Goal: Task Accomplishment & Management: Complete application form

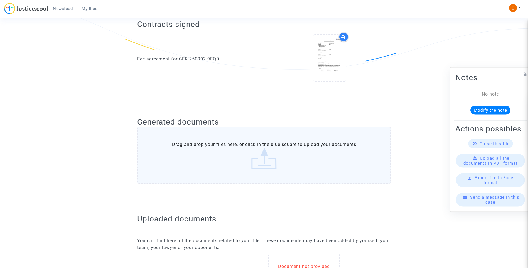
scroll to position [251, 0]
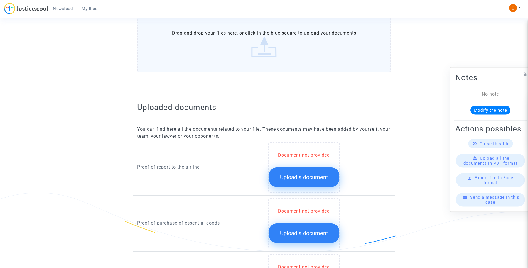
click at [303, 182] on button "Upload a document" at bounding box center [304, 176] width 70 height 19
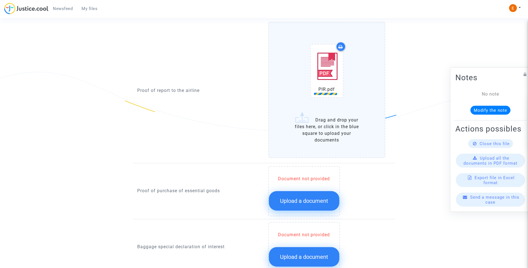
scroll to position [445, 0]
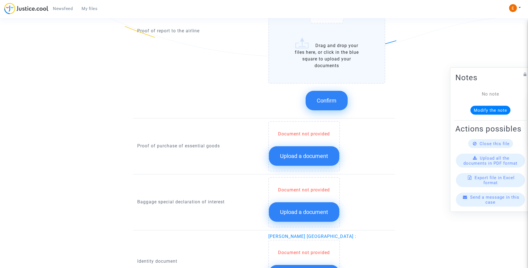
click at [313, 154] on span "Upload a document" at bounding box center [304, 156] width 48 height 7
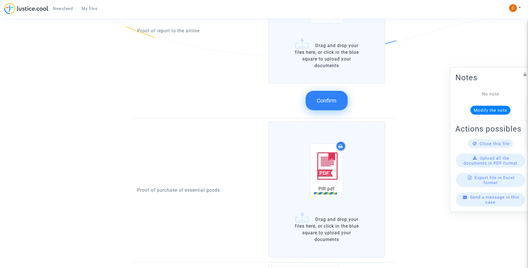
scroll to position [362, 0]
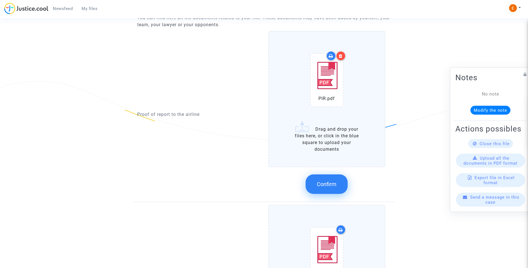
click at [328, 183] on span "Confirm" at bounding box center [327, 184] width 20 height 7
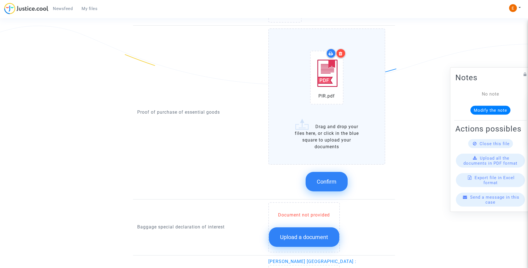
scroll to position [418, 0]
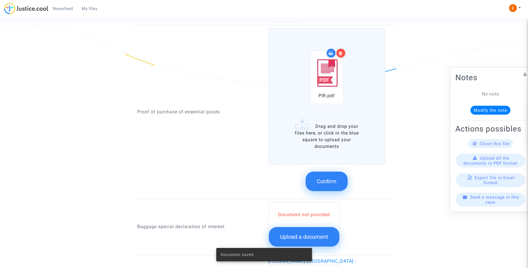
click at [332, 178] on span "Confirm" at bounding box center [327, 181] width 20 height 7
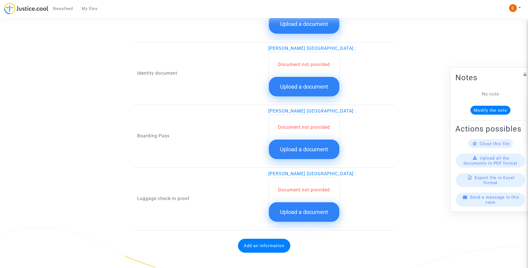
scroll to position [514, 0]
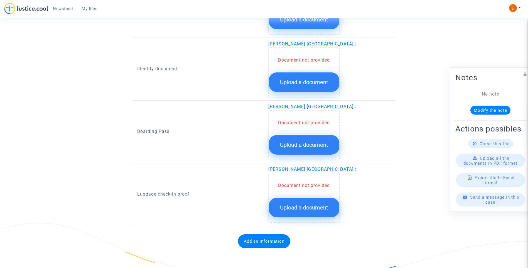
click at [301, 208] on span "Upload a document" at bounding box center [304, 207] width 48 height 7
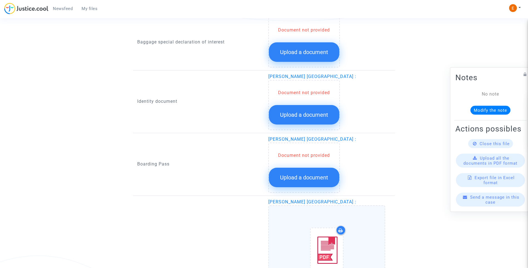
scroll to position [430, 0]
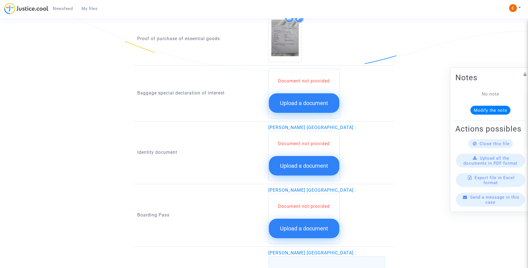
click at [315, 102] on span "Upload a document" at bounding box center [304, 103] width 48 height 7
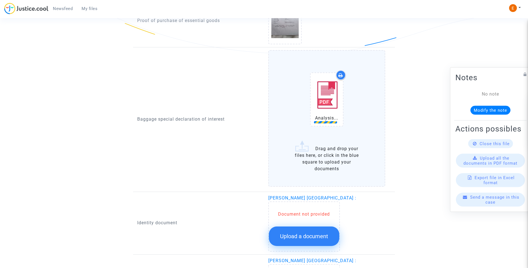
scroll to position [458, 0]
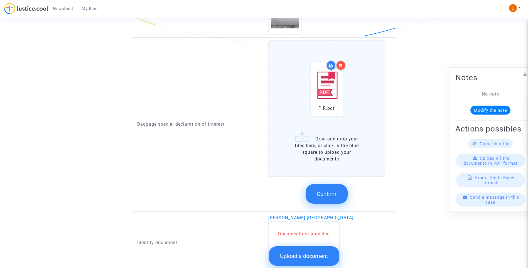
click at [342, 66] on icon at bounding box center [341, 65] width 4 height 4
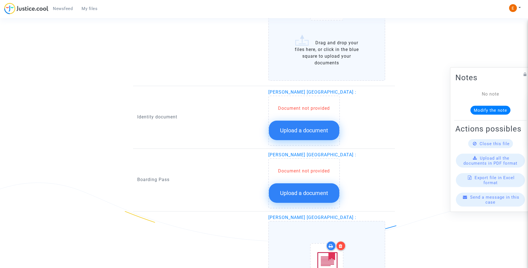
scroll to position [569, 0]
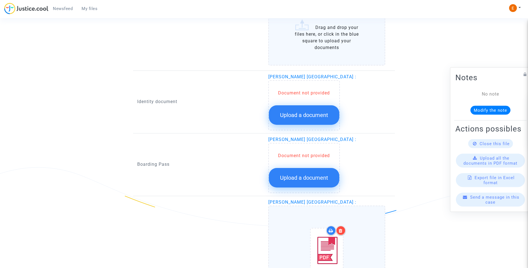
click at [296, 115] on span "Upload a document" at bounding box center [304, 115] width 48 height 7
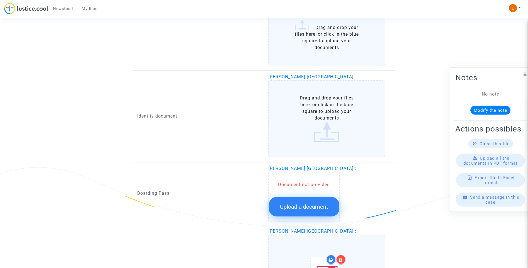
click at [311, 207] on span "Upload a document" at bounding box center [304, 206] width 48 height 7
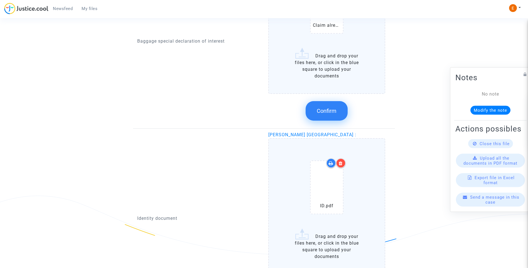
scroll to position [458, 0]
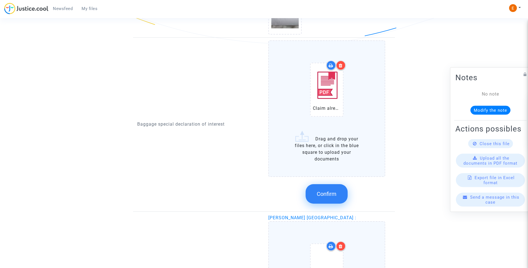
click at [334, 196] on span "Confirm" at bounding box center [327, 193] width 20 height 7
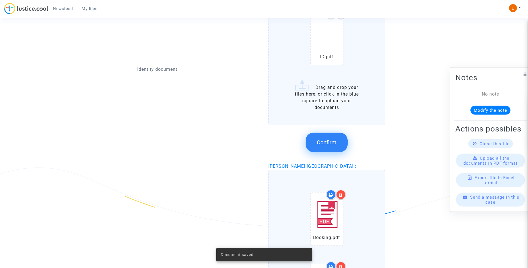
scroll to position [569, 0]
click at [329, 140] on span "Confirm" at bounding box center [327, 142] width 20 height 7
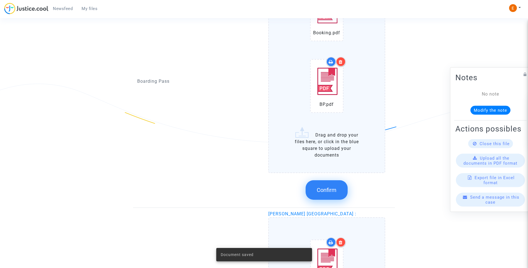
drag, startPoint x: 332, startPoint y: 194, endPoint x: 239, endPoint y: 155, distance: 100.8
click at [332, 193] on button "Confirm" at bounding box center [327, 189] width 42 height 19
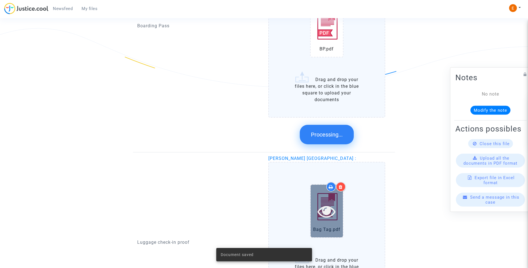
scroll to position [792, 0]
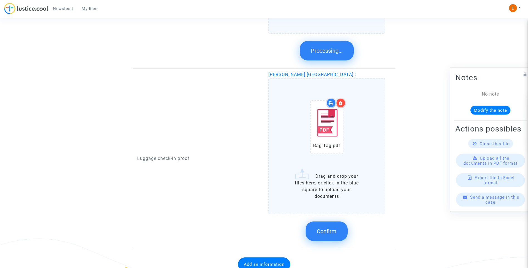
drag, startPoint x: 332, startPoint y: 231, endPoint x: 348, endPoint y: 232, distance: 16.7
click at [332, 231] on span "Confirm" at bounding box center [327, 231] width 20 height 7
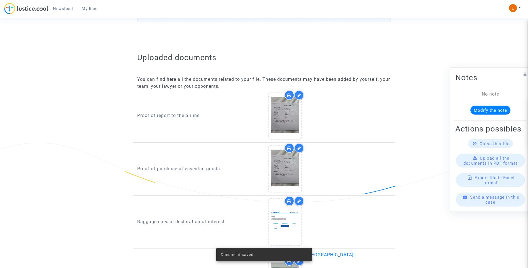
scroll to position [196, 0]
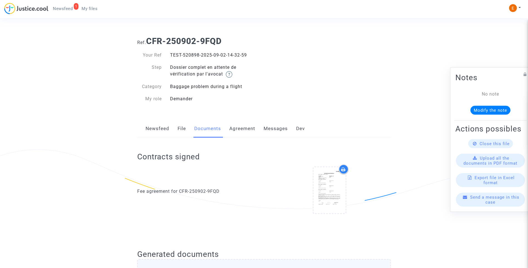
drag, startPoint x: 0, startPoint y: 0, endPoint x: 79, endPoint y: 9, distance: 79.9
click at [72, 9] on span "Newsfeed" at bounding box center [63, 8] width 20 height 5
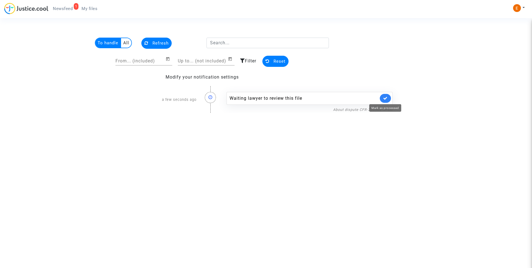
click at [387, 100] on link at bounding box center [385, 98] width 11 height 9
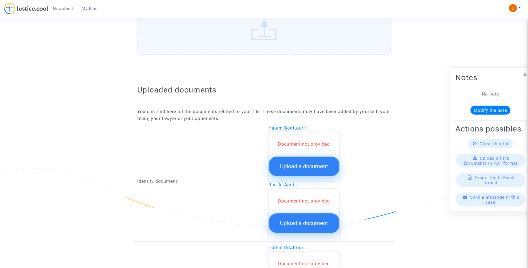
scroll to position [278, 0]
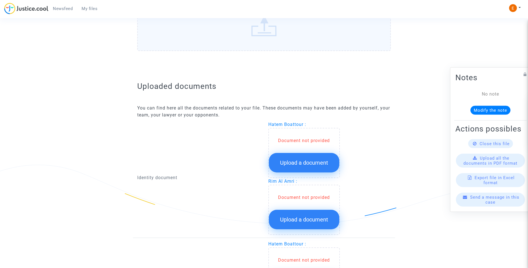
click at [315, 164] on span "Upload a document" at bounding box center [304, 162] width 48 height 7
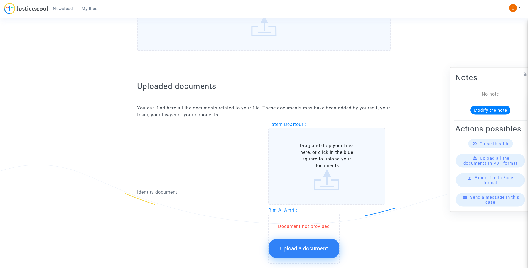
click at [321, 248] on span "Upload a document" at bounding box center [304, 248] width 48 height 7
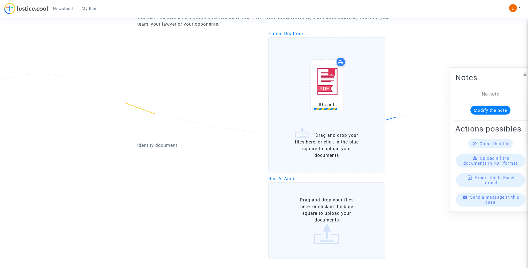
scroll to position [390, 0]
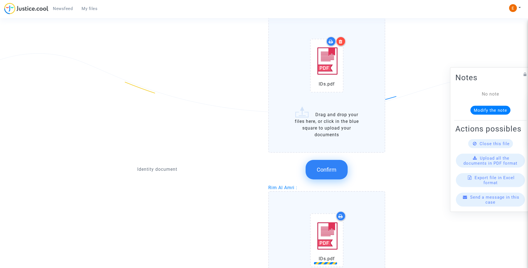
click at [326, 169] on span "Confirm" at bounding box center [327, 169] width 20 height 7
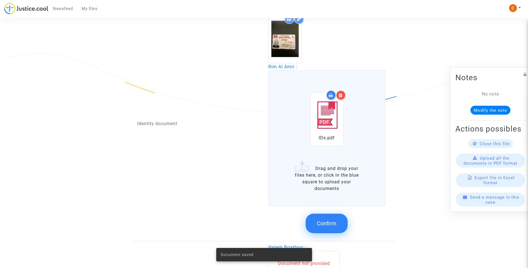
click at [321, 230] on button "Confirm" at bounding box center [327, 222] width 42 height 19
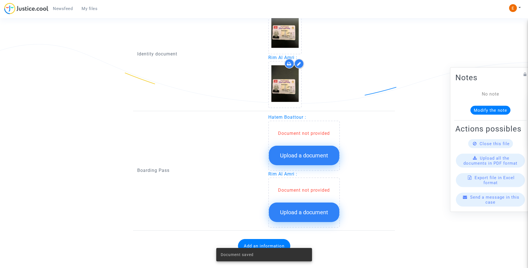
scroll to position [404, 0]
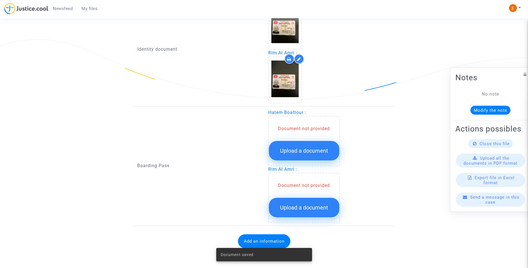
click at [318, 154] on button "Upload a document" at bounding box center [304, 150] width 70 height 19
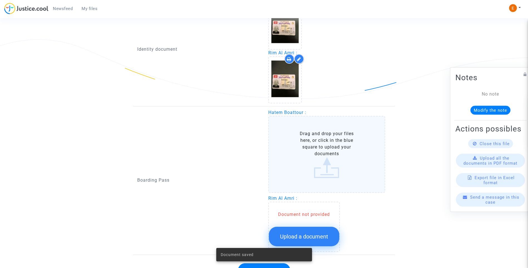
click at [330, 233] on button "Upload a document" at bounding box center [304, 236] width 70 height 19
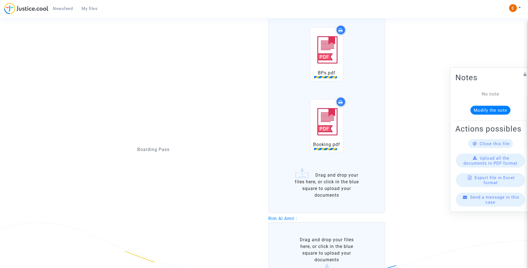
scroll to position [515, 0]
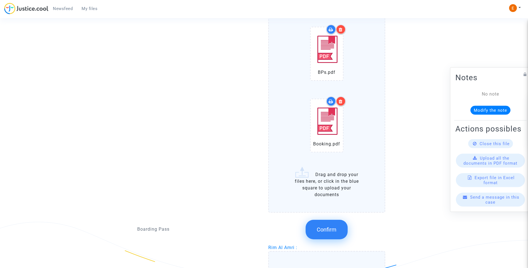
click at [330, 230] on span "Confirm" at bounding box center [327, 229] width 20 height 7
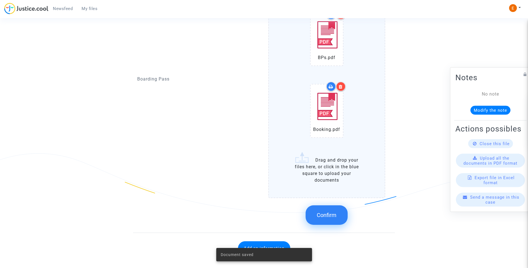
scroll to position [590, 0]
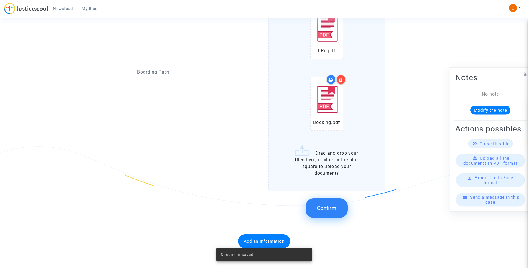
click at [333, 203] on button "Confirm" at bounding box center [327, 207] width 42 height 19
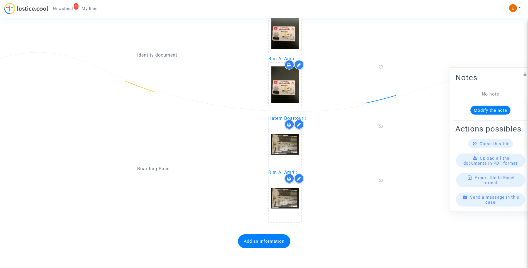
scroll to position [391, 0]
click at [265, 242] on button "Add an information" at bounding box center [264, 241] width 52 height 14
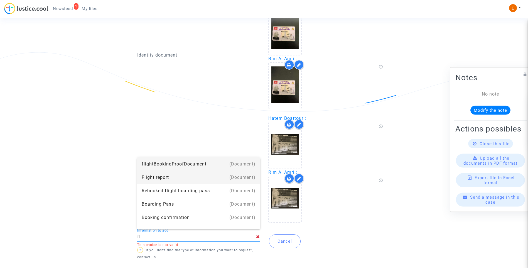
click at [169, 175] on div "Flight report" at bounding box center [199, 177] width 114 height 13
type input "Flight report"
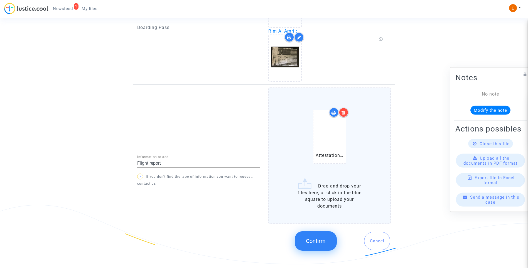
scroll to position [532, 0]
click at [318, 240] on span "Confirm" at bounding box center [316, 240] width 20 height 7
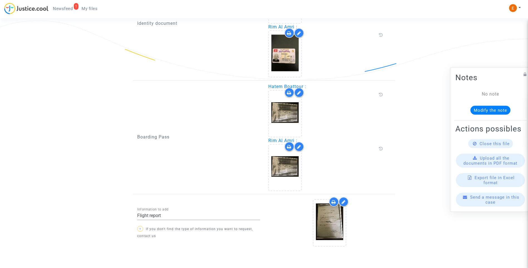
scroll to position [444, 0]
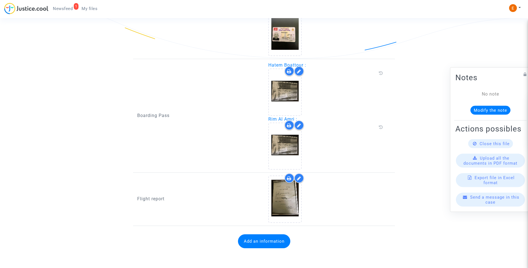
click at [58, 8] on span "Newsfeed" at bounding box center [63, 8] width 20 height 5
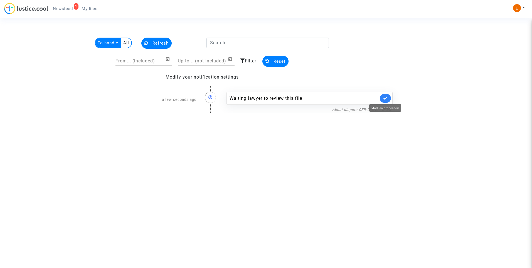
click at [386, 97] on icon at bounding box center [385, 98] width 4 height 4
